Goal: Information Seeking & Learning: Find specific fact

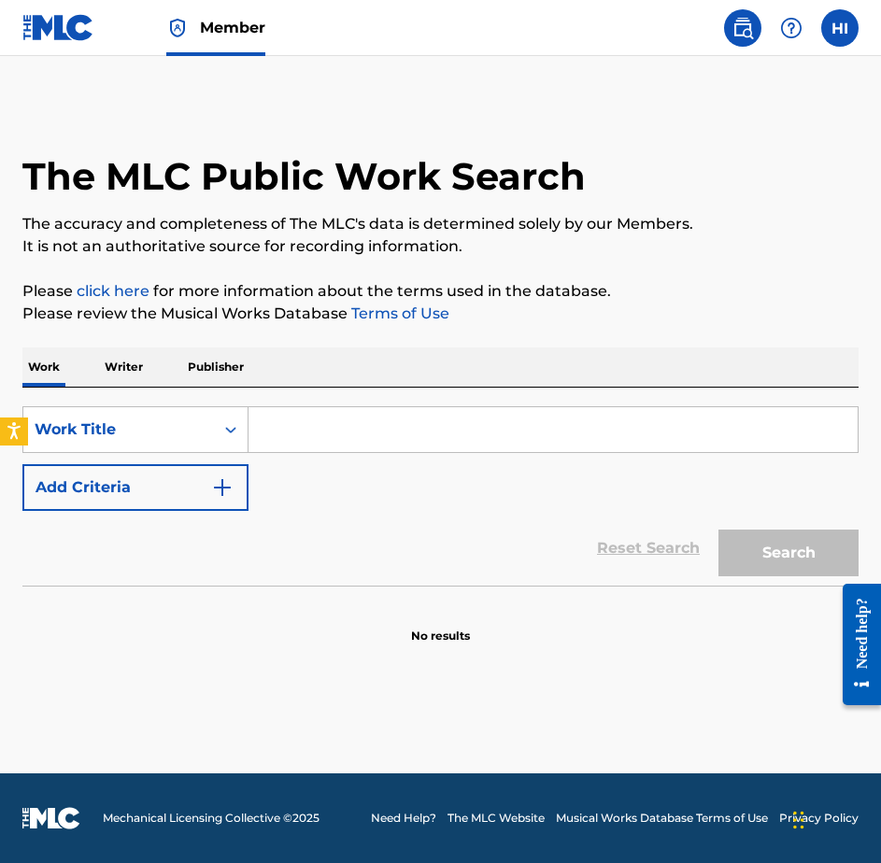
drag, startPoint x: 350, startPoint y: 419, endPoint x: 360, endPoint y: 408, distance: 15.2
click at [350, 419] on input "Search Form" at bounding box center [552, 429] width 609 height 45
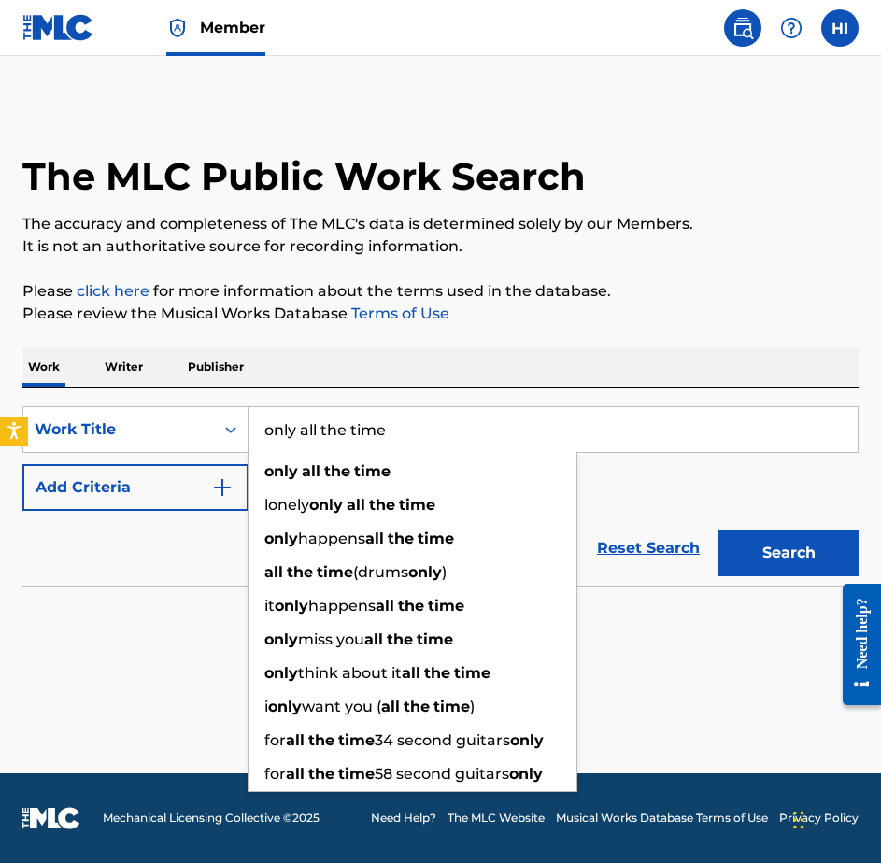
type input "only all the time"
click at [165, 492] on button "Add Criteria" at bounding box center [135, 487] width 226 height 47
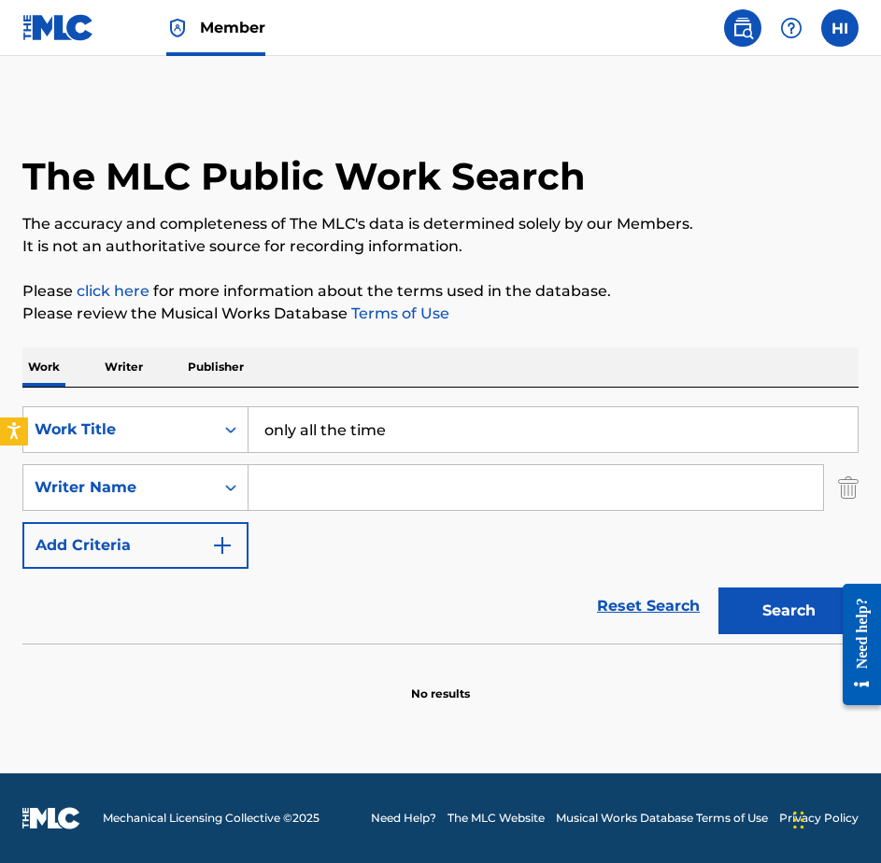
click at [275, 470] on input "Search Form" at bounding box center [535, 487] width 574 height 45
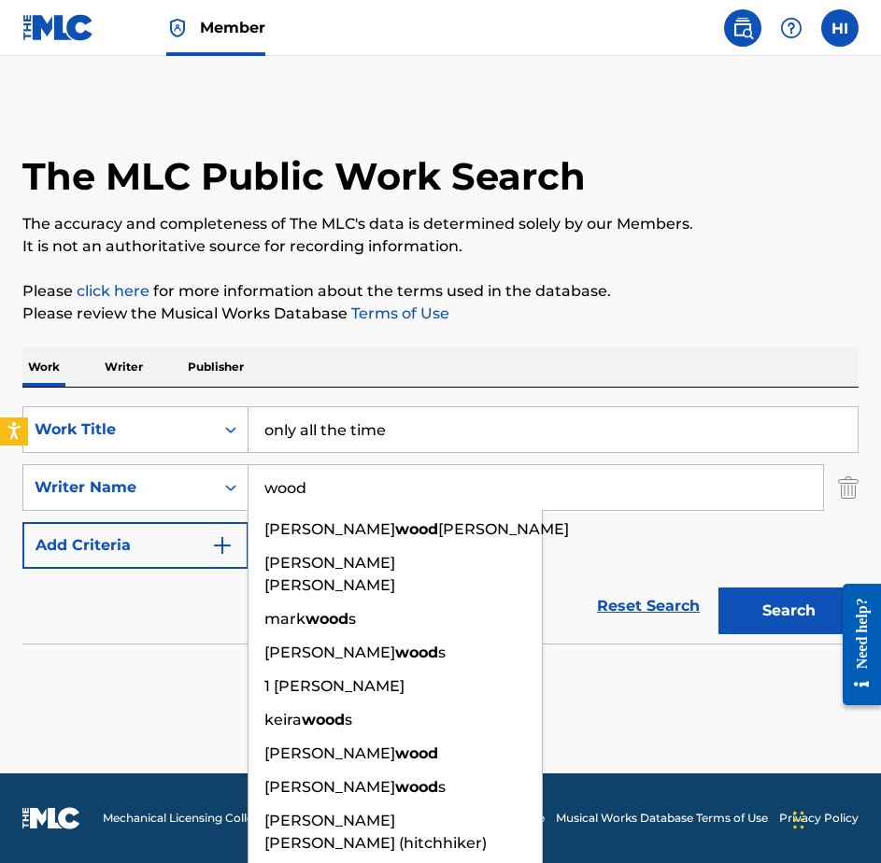
type input "wood"
click at [718, 587] on button "Search" at bounding box center [788, 610] width 140 height 47
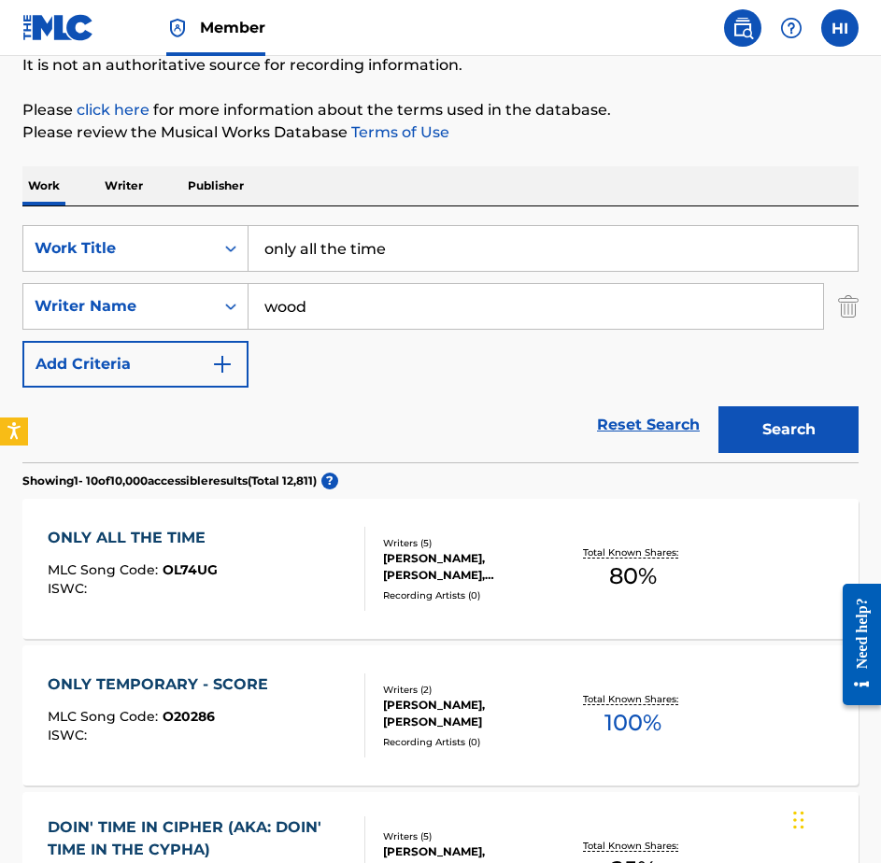
scroll to position [218, 0]
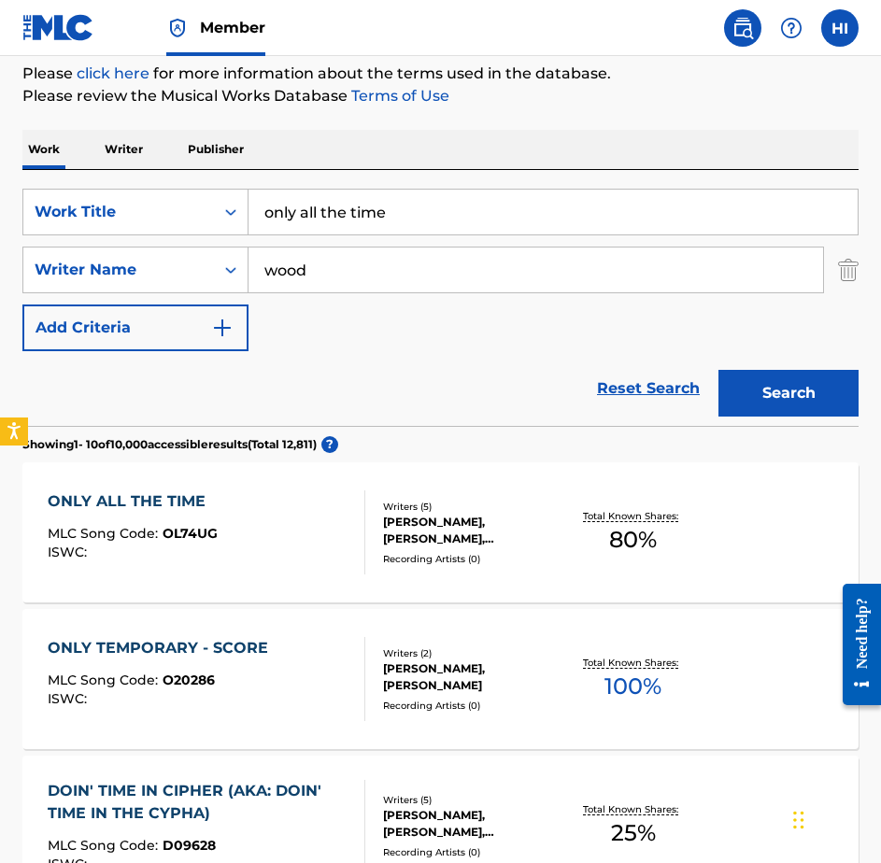
click at [235, 531] on div "ONLY ALL THE TIME MLC Song Code : OL74UG ISWC :" at bounding box center [207, 532] width 318 height 84
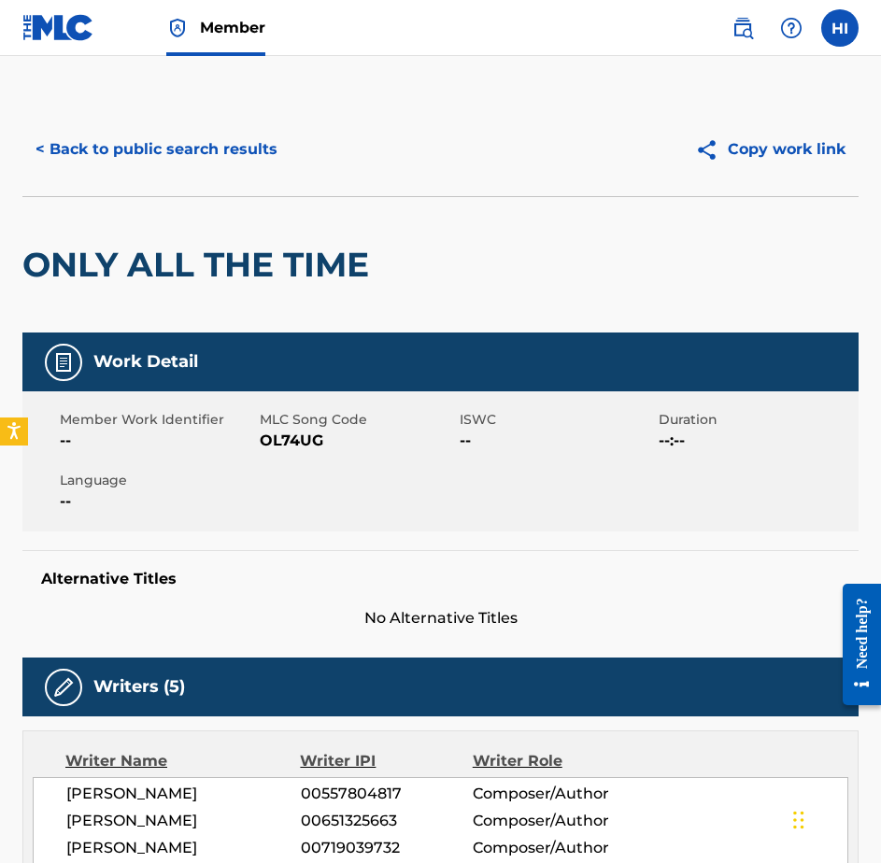
click at [106, 148] on button "< Back to public search results" at bounding box center [156, 149] width 268 height 47
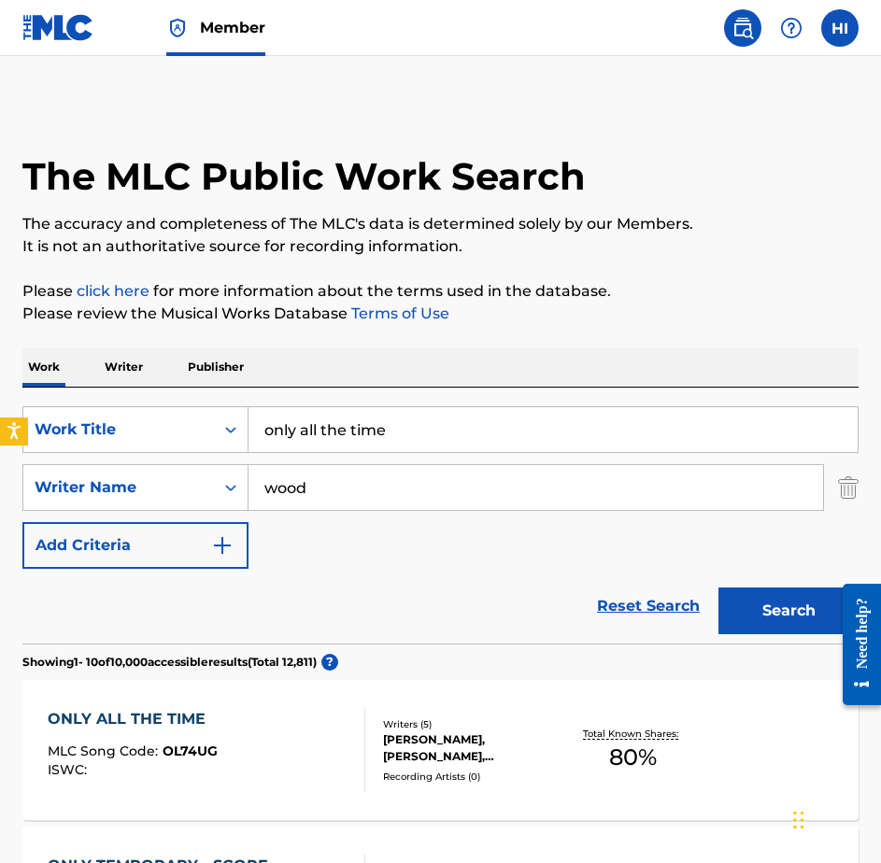
scroll to position [218, 0]
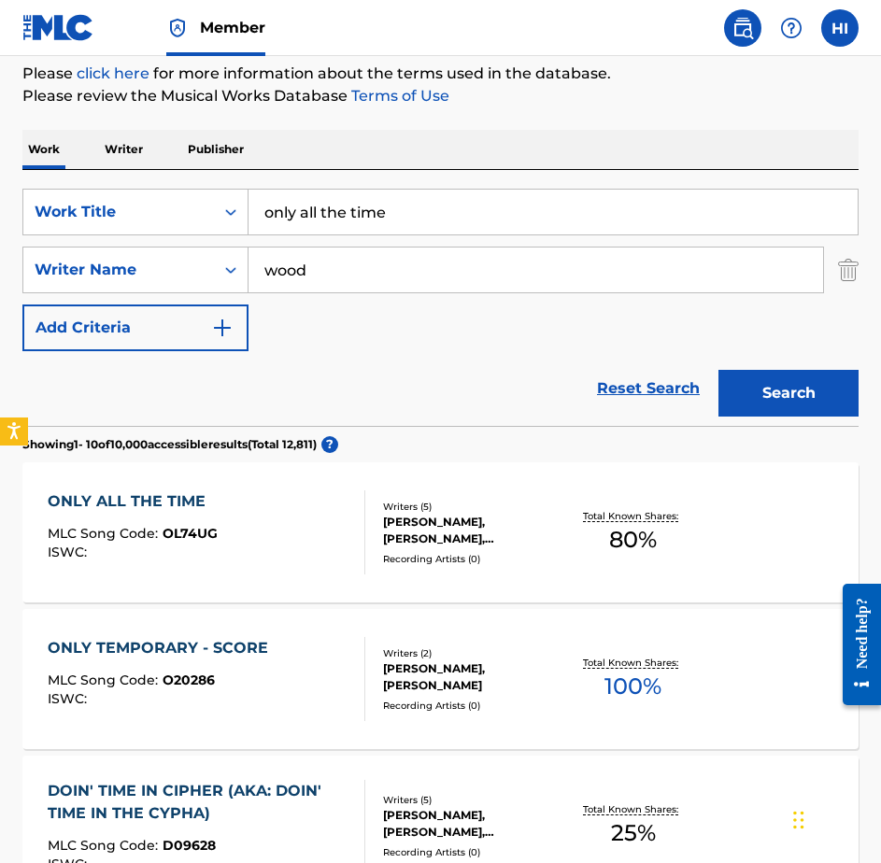
click at [339, 205] on input "only all the time" at bounding box center [552, 212] width 609 height 45
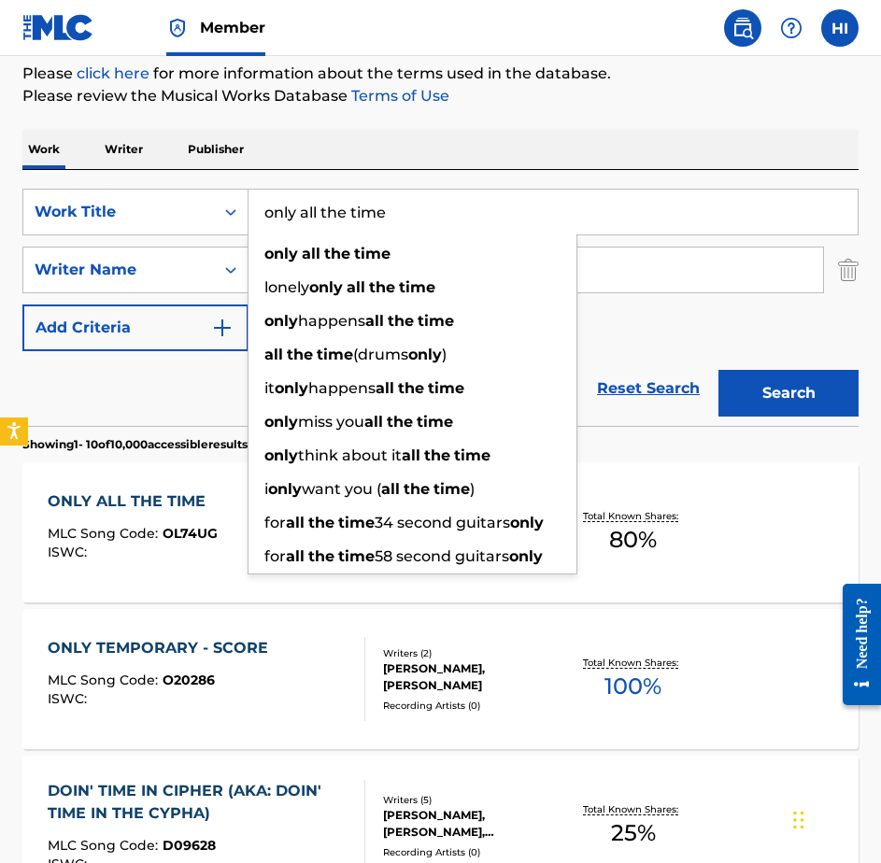
click at [339, 205] on input "only all the time" at bounding box center [552, 212] width 609 height 45
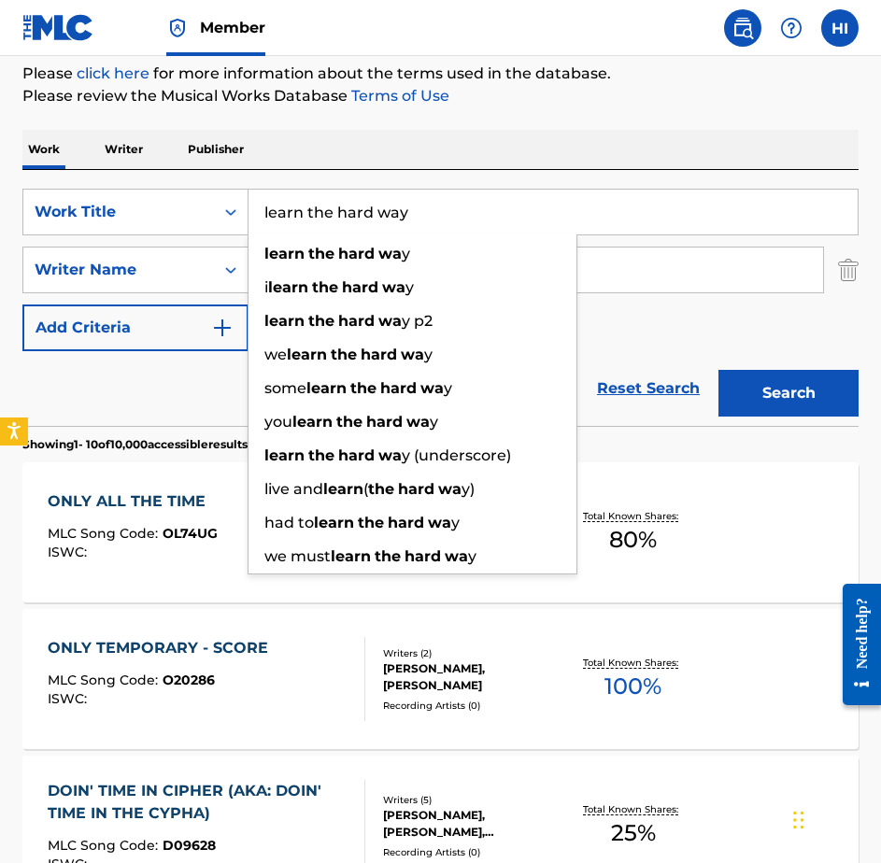
type input "learn the hard way"
click at [718, 370] on button "Search" at bounding box center [788, 393] width 140 height 47
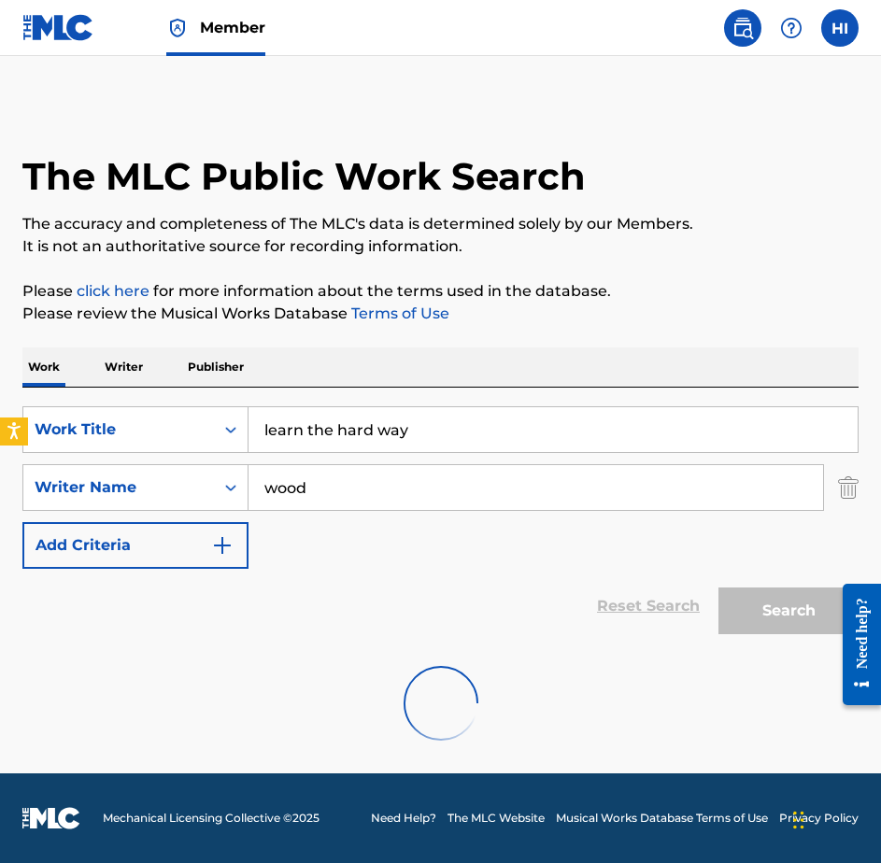
scroll to position [0, 0]
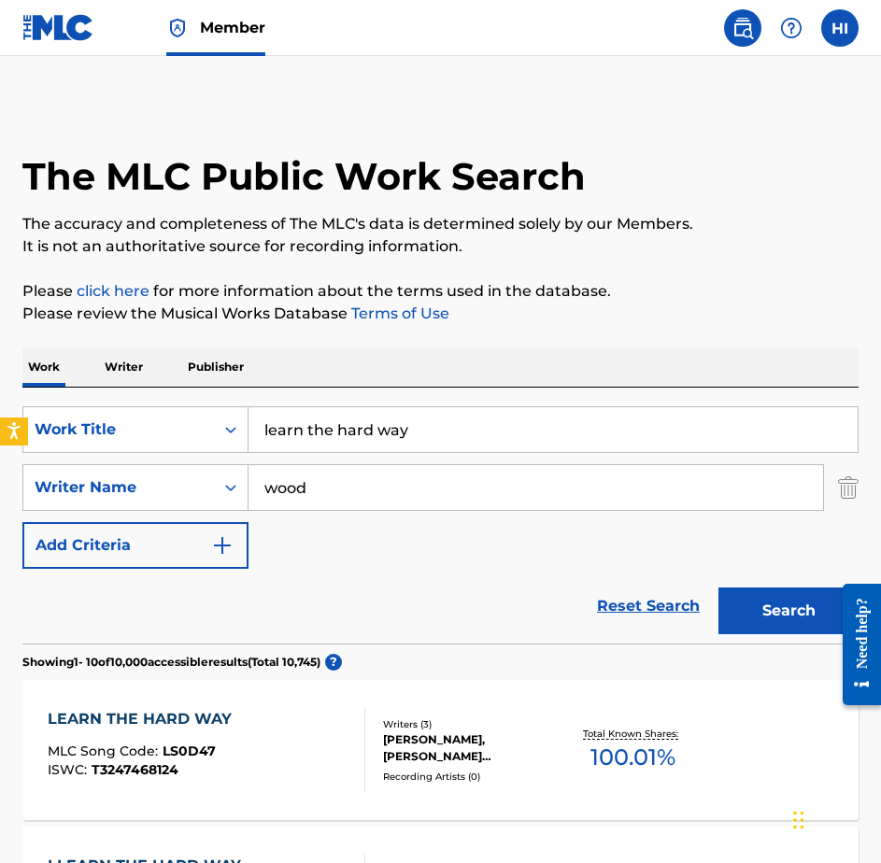
click at [288, 769] on div "LEARN THE HARD WAY MLC Song Code : LS0D47 ISWC : T3247468124" at bounding box center [207, 750] width 318 height 84
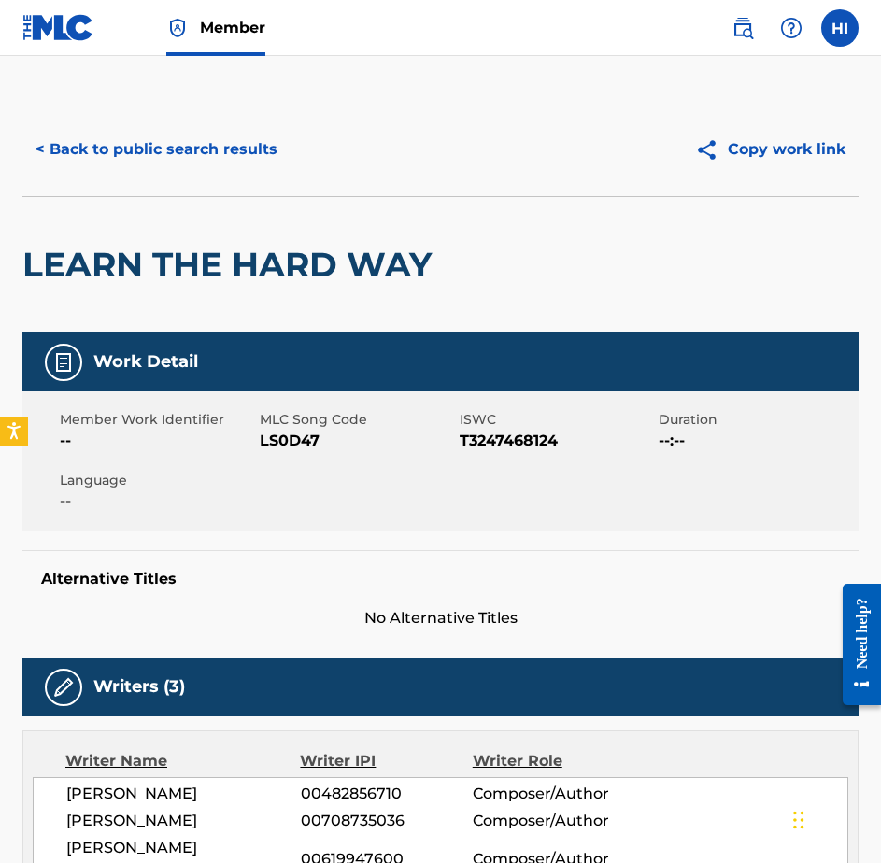
click at [161, 149] on button "< Back to public search results" at bounding box center [156, 149] width 268 height 47
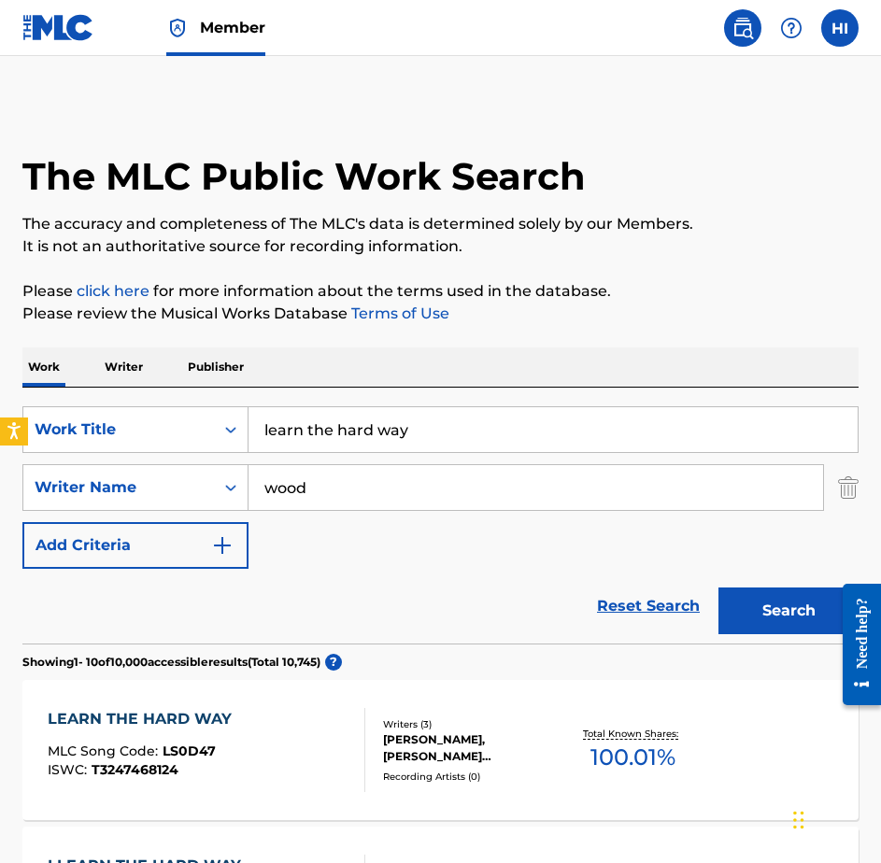
click at [319, 425] on input "learn the hard way" at bounding box center [552, 429] width 609 height 45
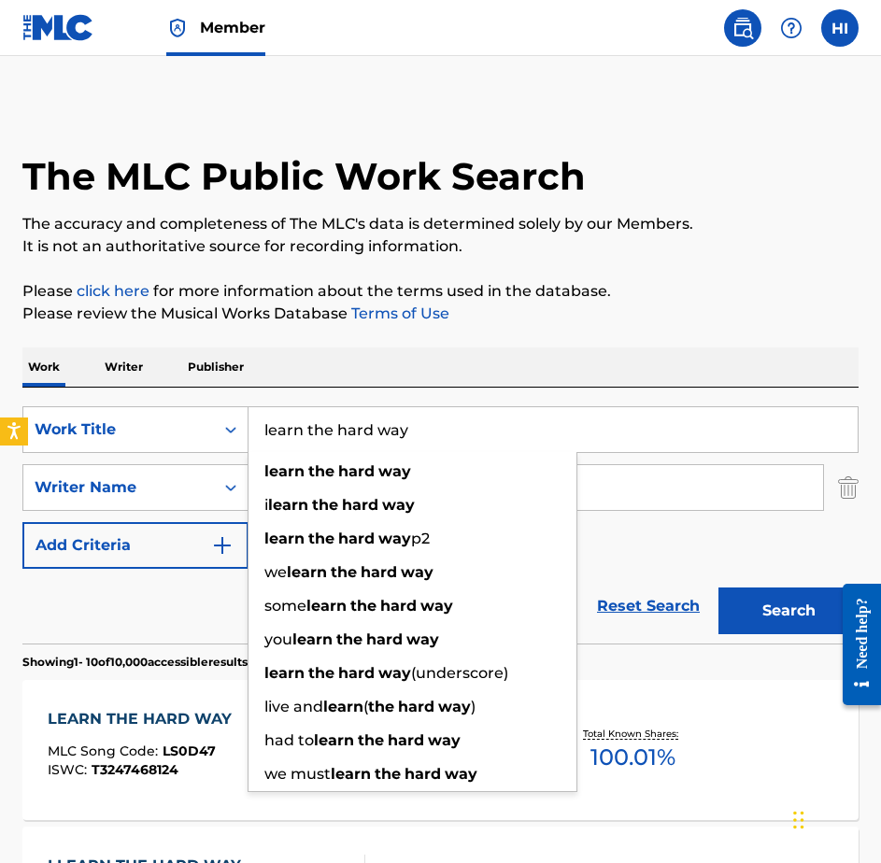
click at [319, 425] on input "learn the hard way" at bounding box center [552, 429] width 609 height 45
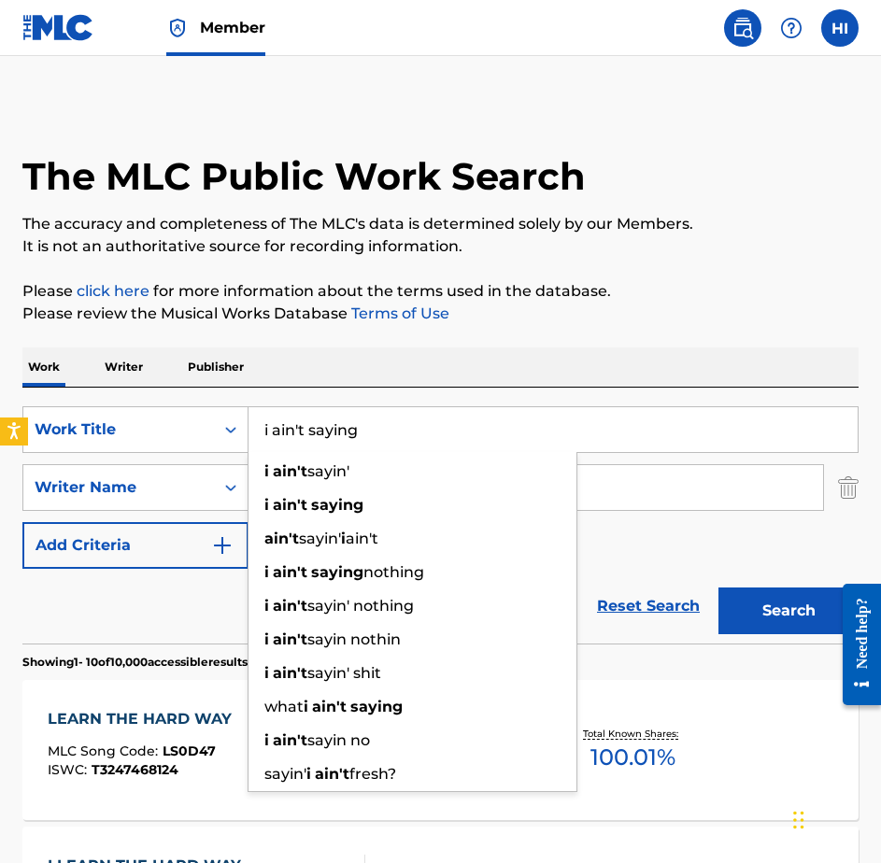
click at [718, 587] on button "Search" at bounding box center [788, 610] width 140 height 47
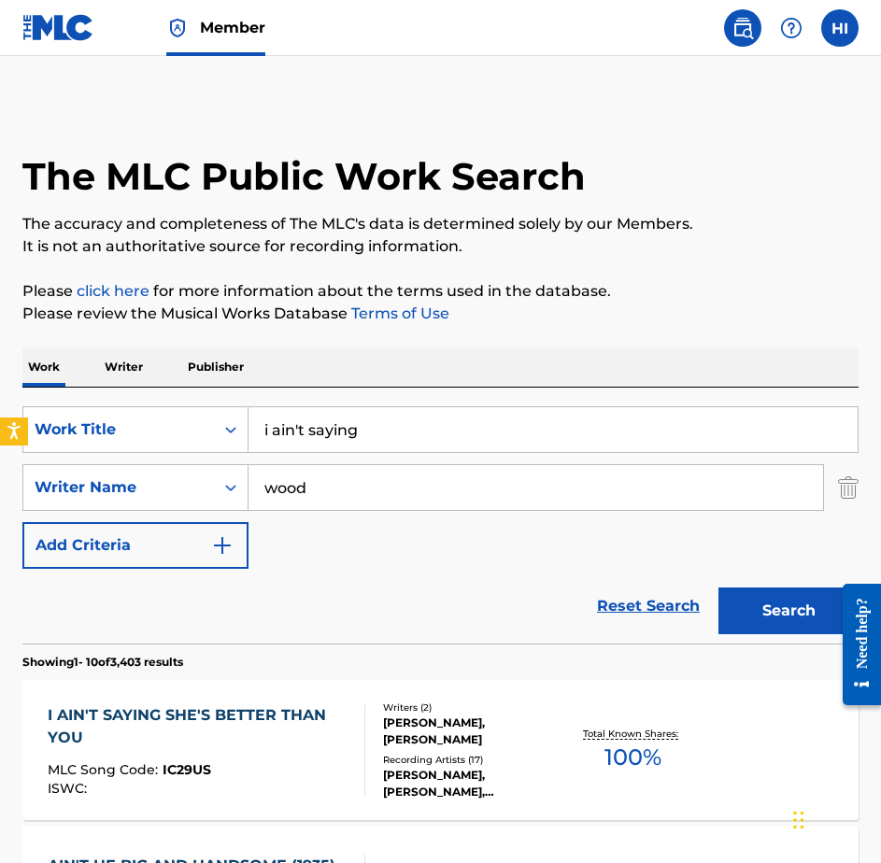
scroll to position [218, 0]
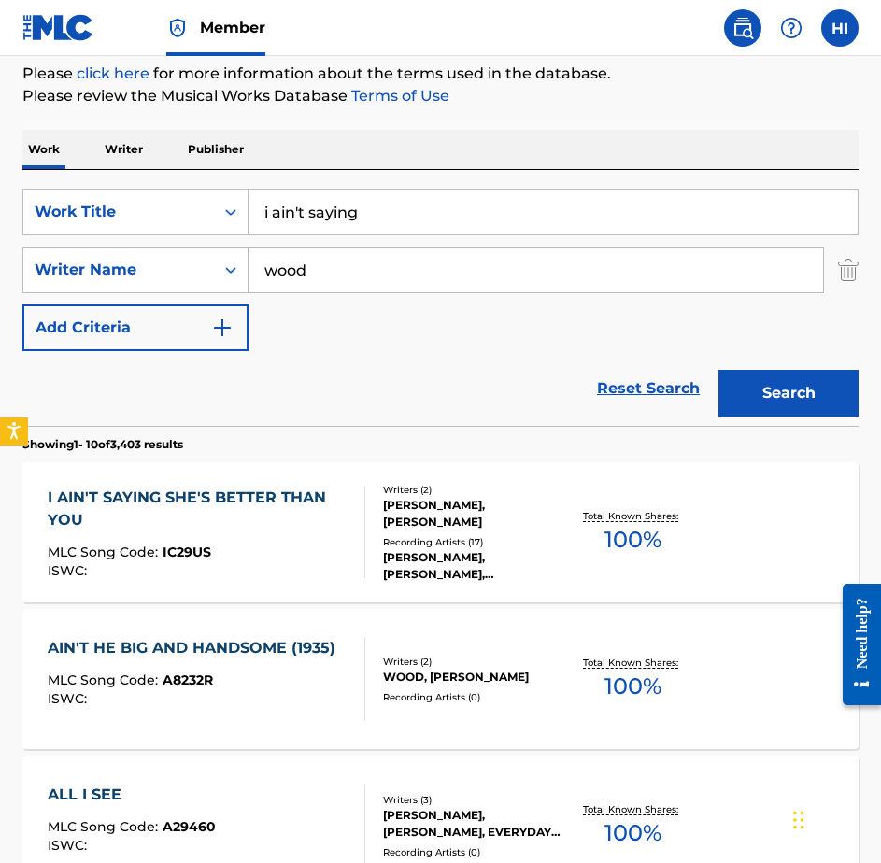
click at [423, 268] on input "wood" at bounding box center [535, 269] width 574 height 45
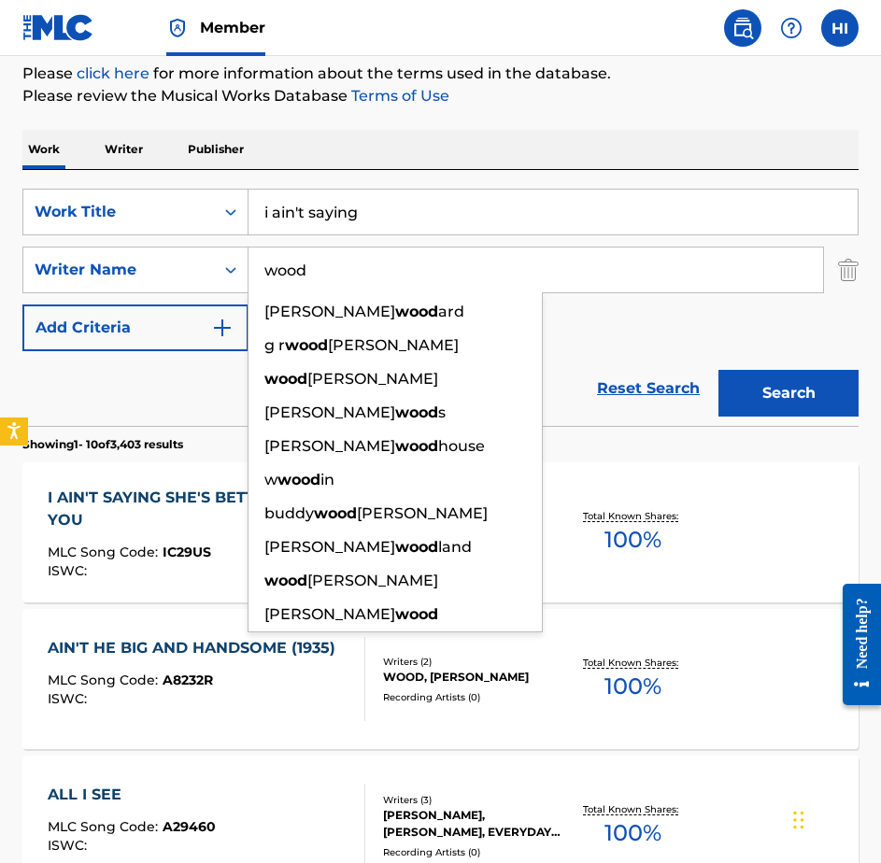
click at [440, 230] on input "i ain't saying" at bounding box center [552, 212] width 609 height 45
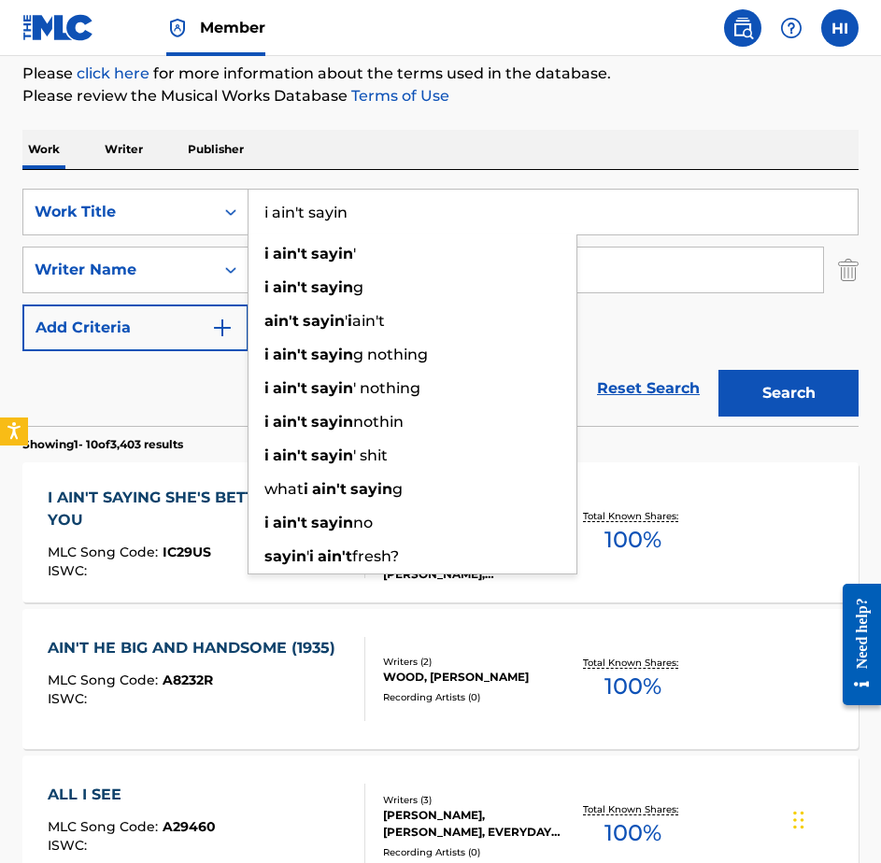
type input "i ain't sayin"
click at [819, 414] on button "Search" at bounding box center [788, 393] width 140 height 47
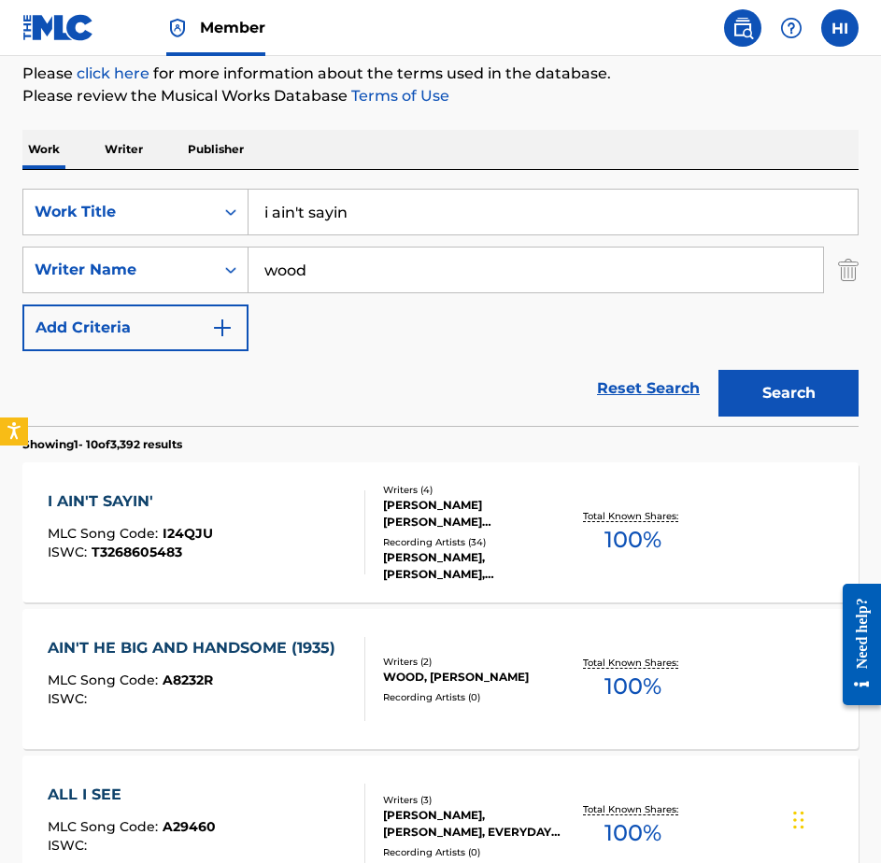
click at [298, 517] on div "I AIN'T SAYIN' MLC Song Code : I24QJU ISWC : T3268605483" at bounding box center [207, 532] width 318 height 84
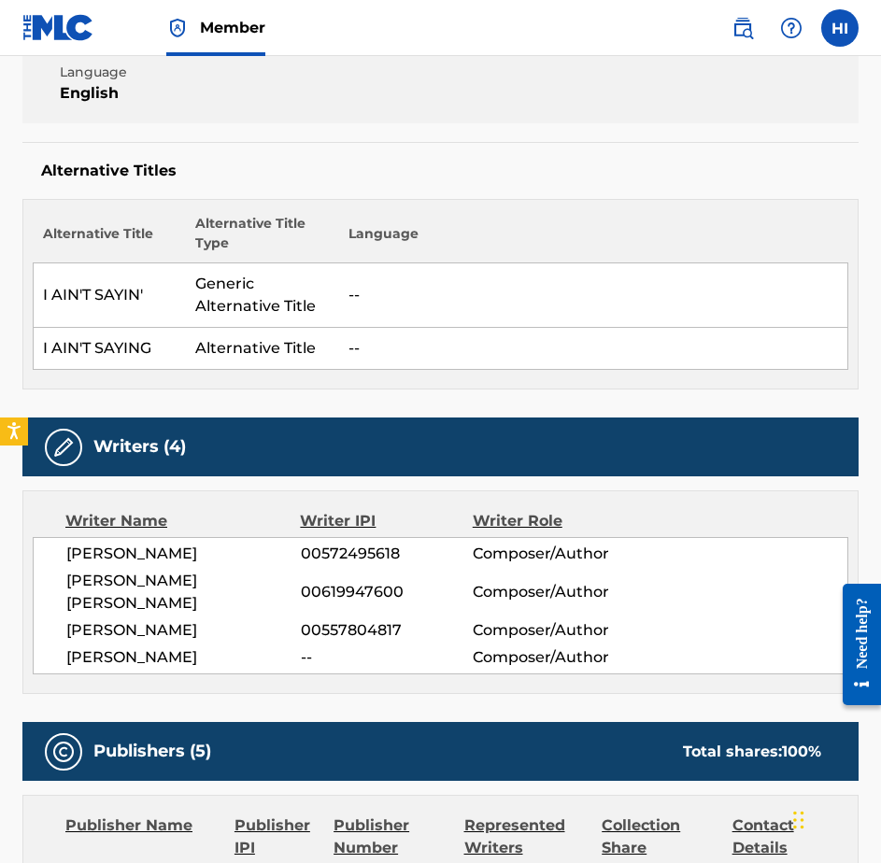
scroll to position [436, 0]
